Goal: Information Seeking & Learning: Learn about a topic

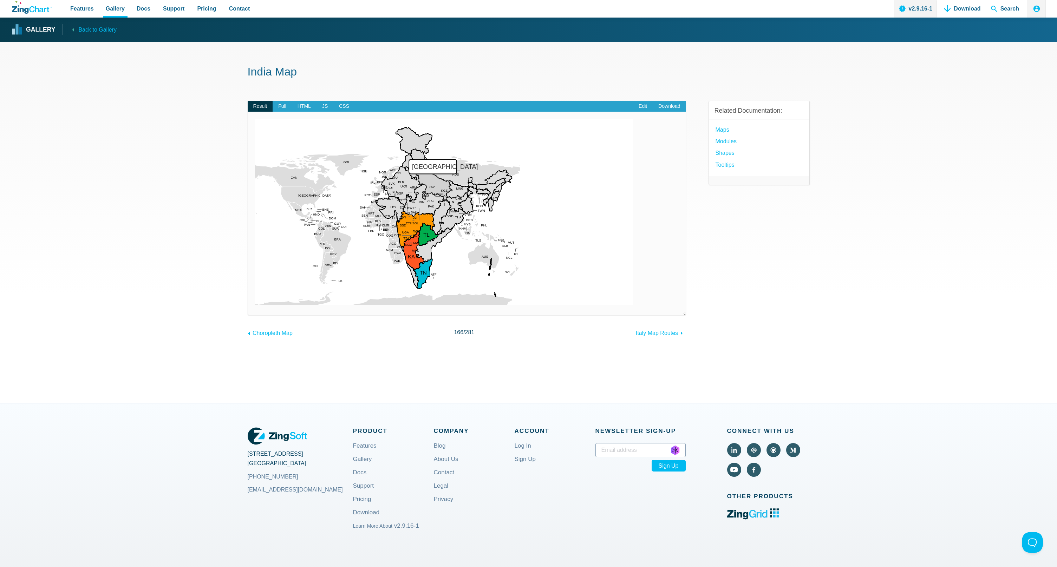
click at [255, 283] on map "App Content" at bounding box center [255, 305] width 0 height 0
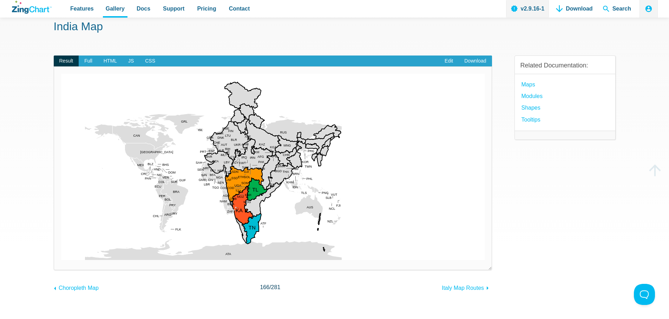
scroll to position [37, 0]
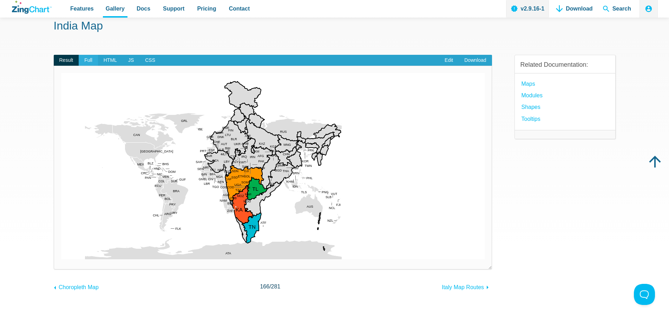
click at [88, 58] on span "Full" at bounding box center [88, 60] width 19 height 11
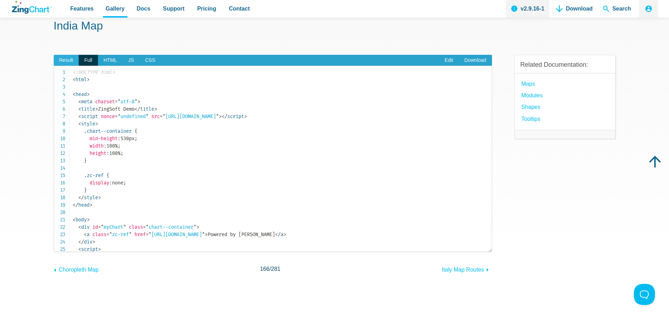
click at [68, 57] on span "Result" at bounding box center [66, 60] width 25 height 11
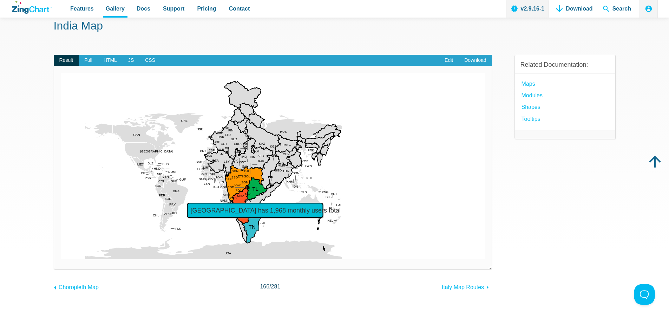
click at [61, 259] on area "Tamil Nadu has 1,968 monthly users total" at bounding box center [61, 259] width 0 height 0
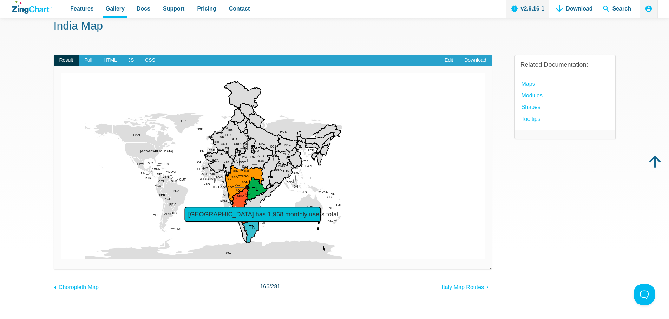
click at [61, 259] on area "Tamil Nadu has 1,968 monthly users total" at bounding box center [61, 259] width 0 height 0
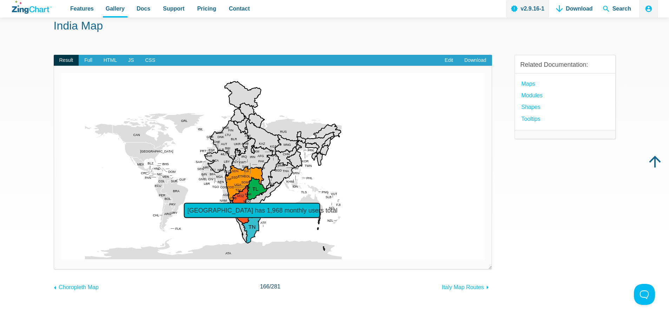
click at [61, 259] on area "Tamil Nadu has 1,968 monthly users total" at bounding box center [61, 259] width 0 height 0
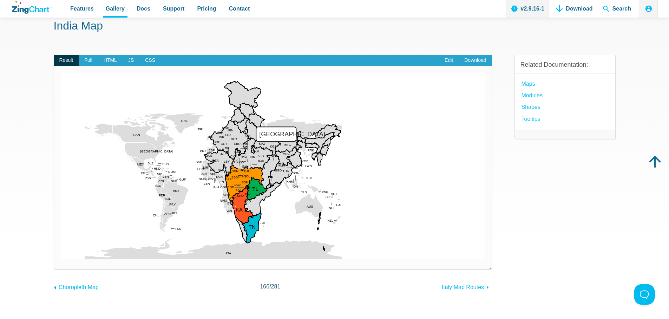
drag, startPoint x: 258, startPoint y: 149, endPoint x: 270, endPoint y: 148, distance: 11.3
click at [61, 259] on map "App Content" at bounding box center [61, 259] width 0 height 0
click at [74, 283] on span "Choropleth Map" at bounding box center [79, 287] width 40 height 6
